Goal: Task Accomplishment & Management: Manage account settings

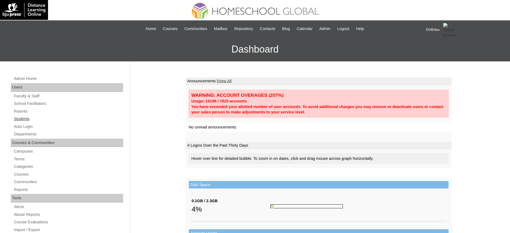
click at [20, 120] on link "Students" at bounding box center [68, 119] width 110 height 7
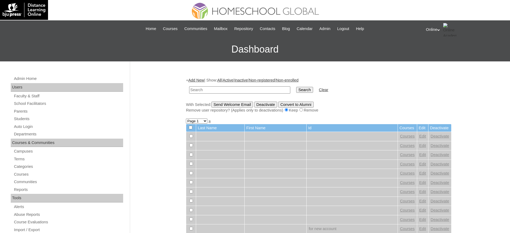
click at [212, 92] on input "text" at bounding box center [239, 89] width 101 height 7
type input "[PERSON_NAME]"
click at [296, 92] on input "Search" at bounding box center [304, 90] width 17 height 6
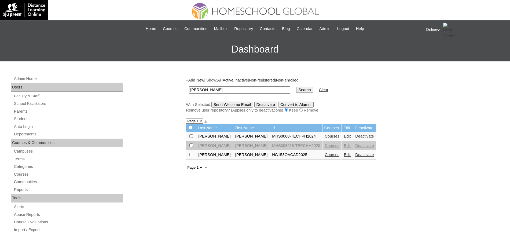
click at [344, 153] on link "Edit" at bounding box center [347, 155] width 7 height 4
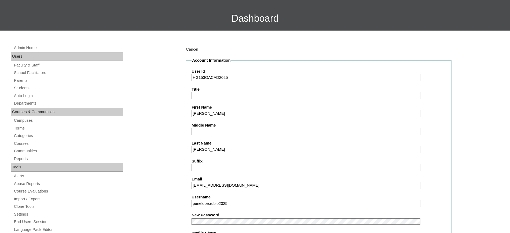
scroll to position [199, 0]
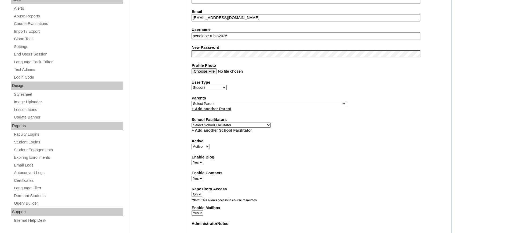
click at [245, 126] on select "Select School Facilitator [PERSON_NAME] [PERSON_NAME] Gloryfe [PERSON_NAME] [PE…" at bounding box center [231, 125] width 79 height 5
click at [192, 123] on select "Select School Facilitator [PERSON_NAME] [PERSON_NAME] Gloryfe [PERSON_NAME] [PE…" at bounding box center [231, 125] width 79 height 5
click at [211, 126] on select "Select School Facilitator [PERSON_NAME] [PERSON_NAME] Gloryfe [PERSON_NAME] [PE…" at bounding box center [231, 125] width 79 height 5
select select "32656"
click at [192, 123] on select "Select School Facilitator [PERSON_NAME] [PERSON_NAME] Gloryfe [PERSON_NAME] [PE…" at bounding box center [231, 125] width 79 height 5
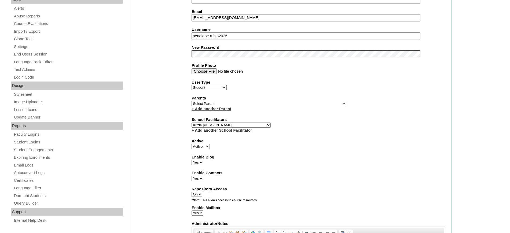
click at [213, 104] on select "Select Parent , , , , , , , , , , , , , , , , , , , , , , , , , , , , , , , , ,…" at bounding box center [269, 103] width 155 height 5
select select "42790"
click at [192, 101] on select "Select Parent , , , , , , , , , , , , , , , , , , , , , , , , , , , , , , , , ,…" at bounding box center [269, 103] width 155 height 5
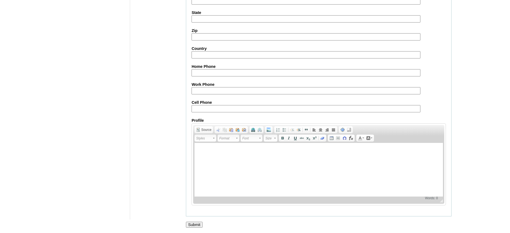
click at [196, 225] on input "Submit" at bounding box center [194, 225] width 17 height 6
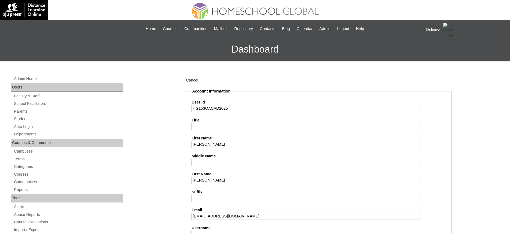
scroll to position [168, 0]
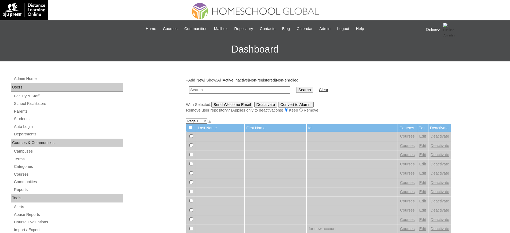
click at [257, 90] on input "text" at bounding box center [239, 89] width 101 height 7
type input "rubio"
click at [296, 90] on input "Search" at bounding box center [304, 90] width 17 height 6
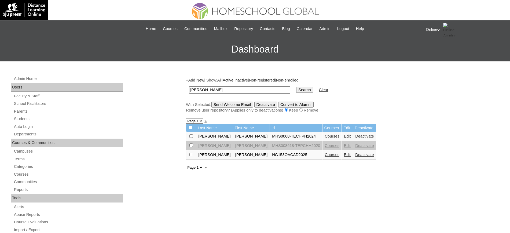
click at [325, 154] on link "Courses" at bounding box center [332, 155] width 15 height 4
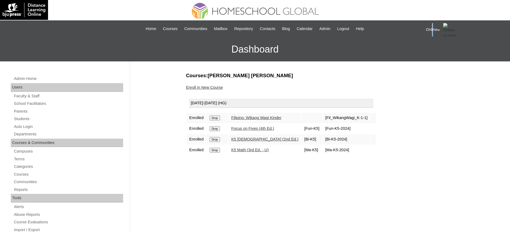
click at [433, 30] on div "Online My Profile My Settings Logout" at bounding box center [465, 29] width 79 height 13
click at [433, 50] on span "Logout" at bounding box center [436, 50] width 11 height 4
